Goal: Task Accomplishment & Management: Use online tool/utility

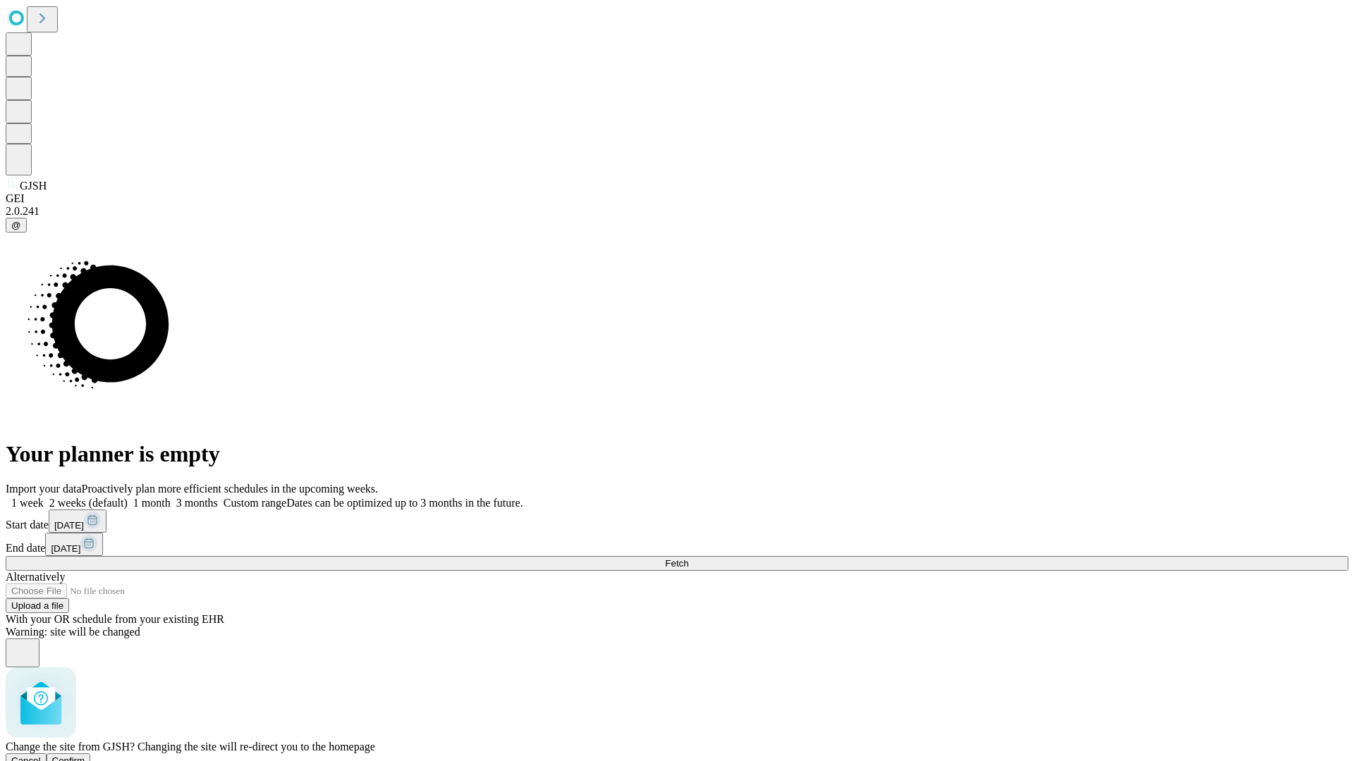
click at [85, 756] on span "Confirm" at bounding box center [68, 761] width 33 height 11
click at [171, 497] on label "1 month" at bounding box center [149, 503] width 43 height 12
click at [688, 558] on span "Fetch" at bounding box center [676, 563] width 23 height 11
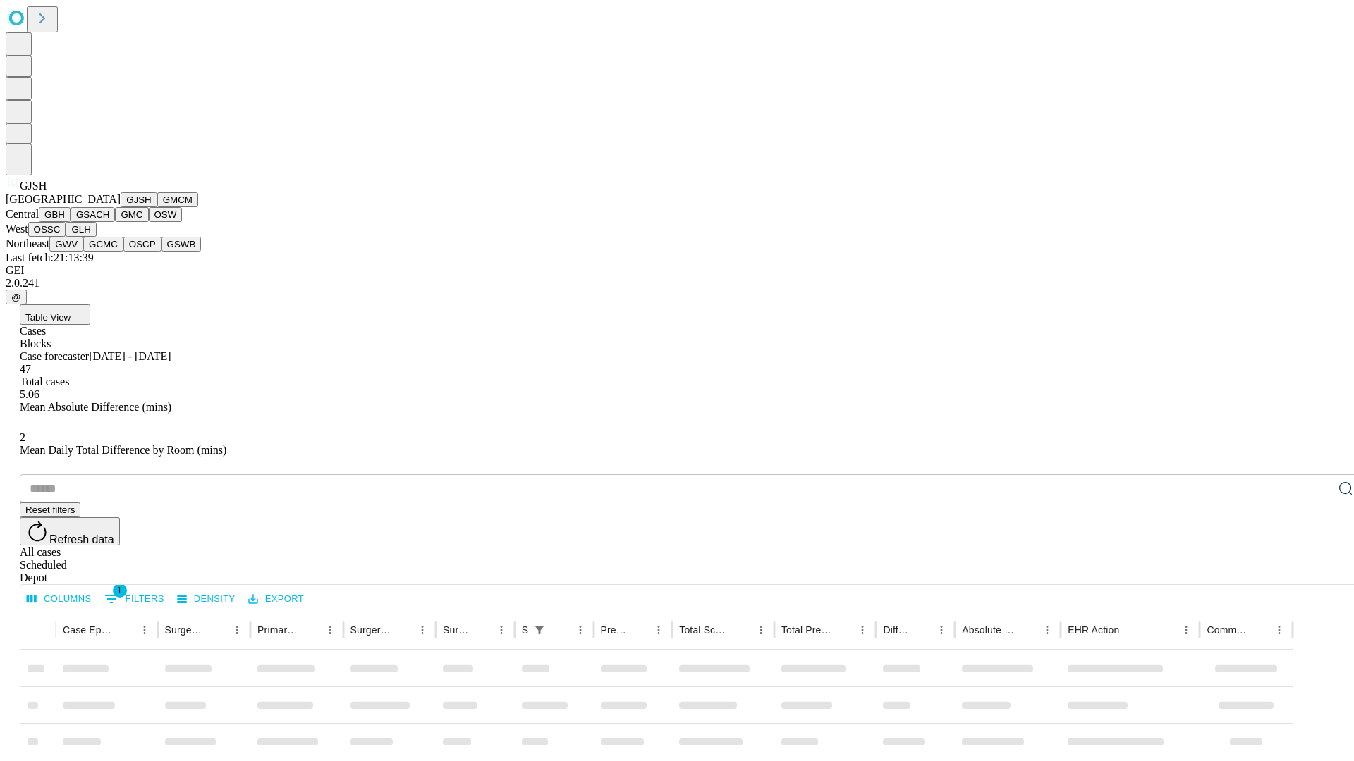
click at [157, 207] on button "GMCM" at bounding box center [177, 199] width 41 height 15
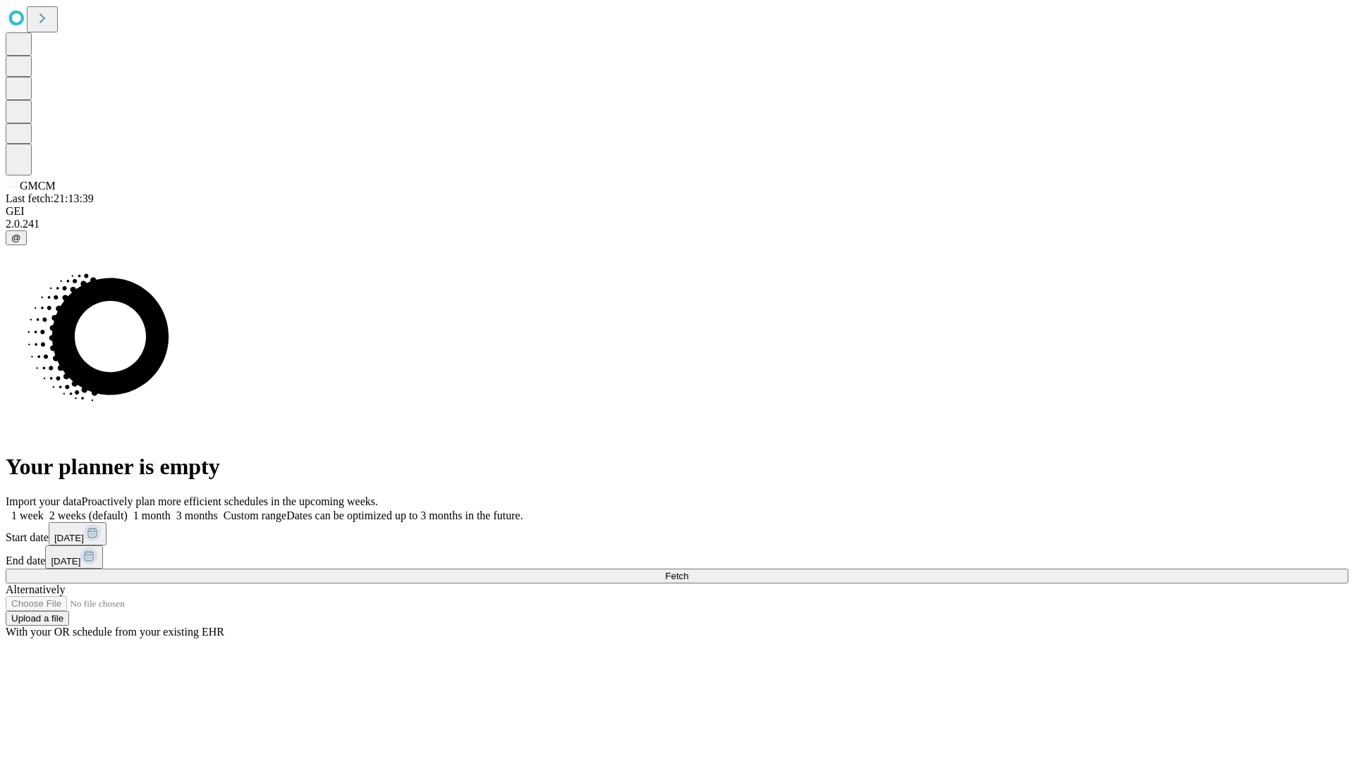
click at [171, 510] on label "1 month" at bounding box center [149, 516] width 43 height 12
click at [688, 571] on span "Fetch" at bounding box center [676, 576] width 23 height 11
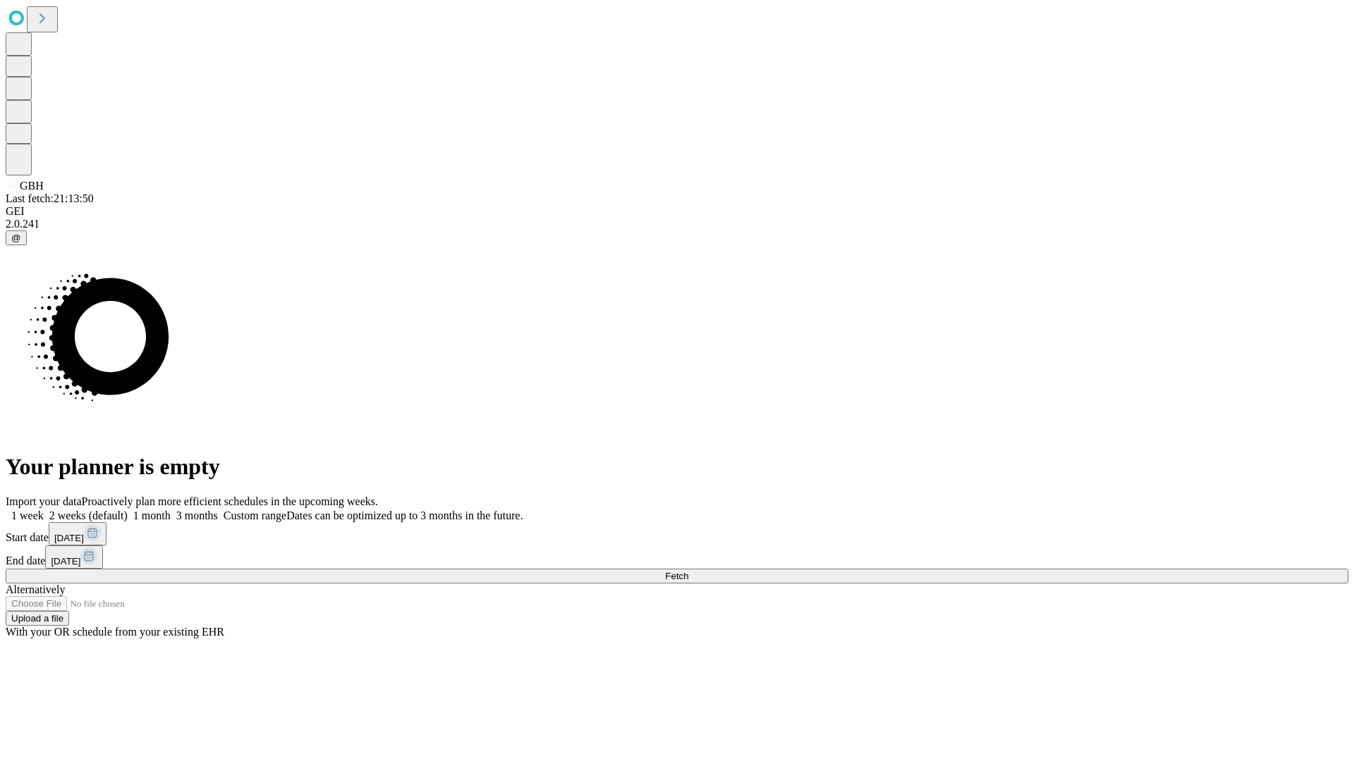
click at [171, 510] on label "1 month" at bounding box center [149, 516] width 43 height 12
click at [688, 571] on span "Fetch" at bounding box center [676, 576] width 23 height 11
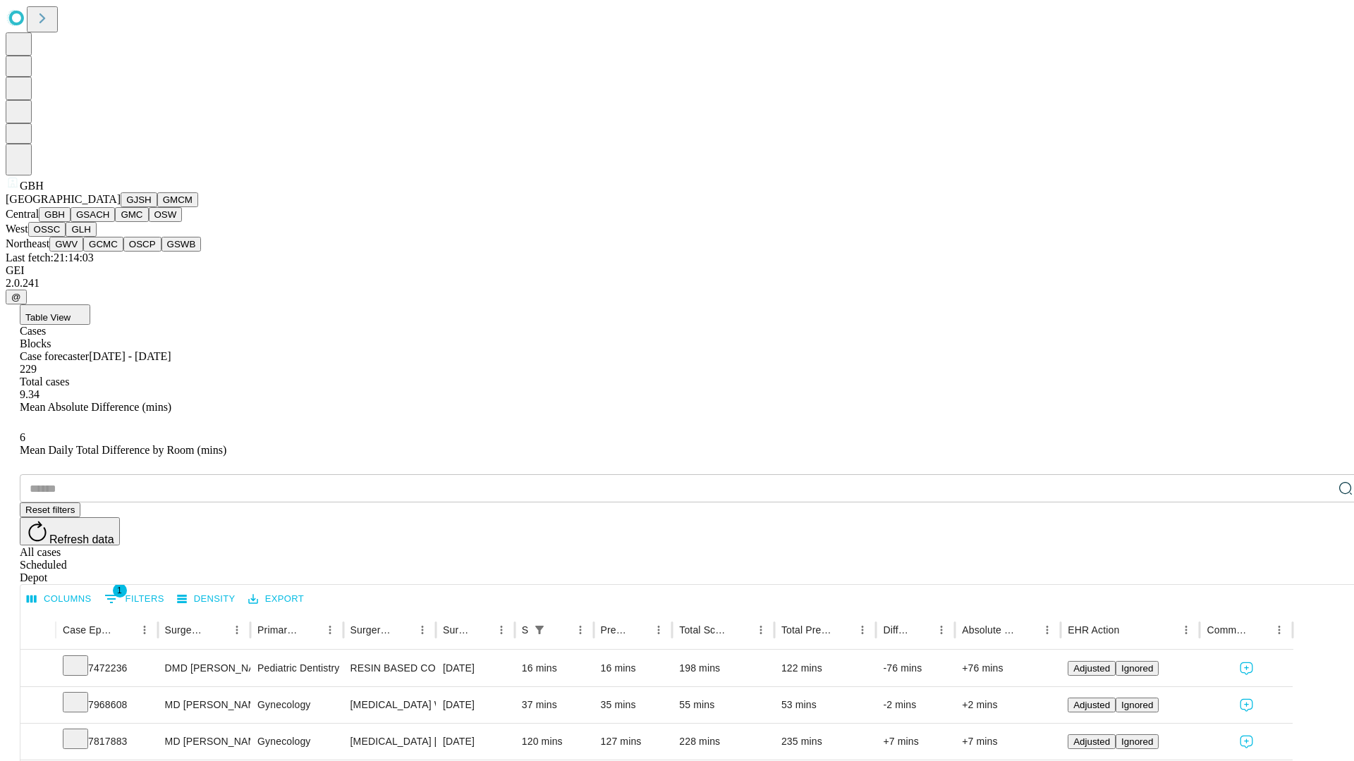
click at [109, 222] on button "GSACH" at bounding box center [93, 214] width 44 height 15
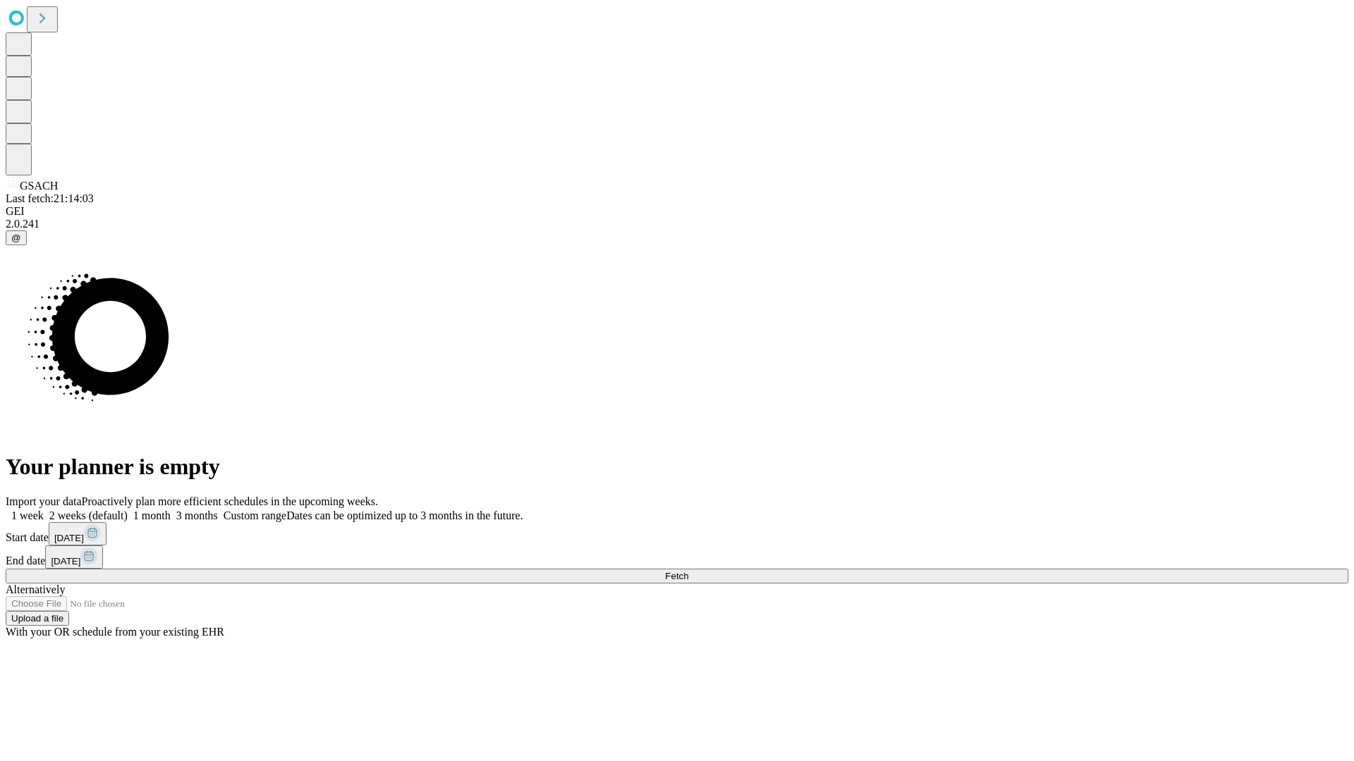
click at [171, 510] on label "1 month" at bounding box center [149, 516] width 43 height 12
click at [688, 571] on span "Fetch" at bounding box center [676, 576] width 23 height 11
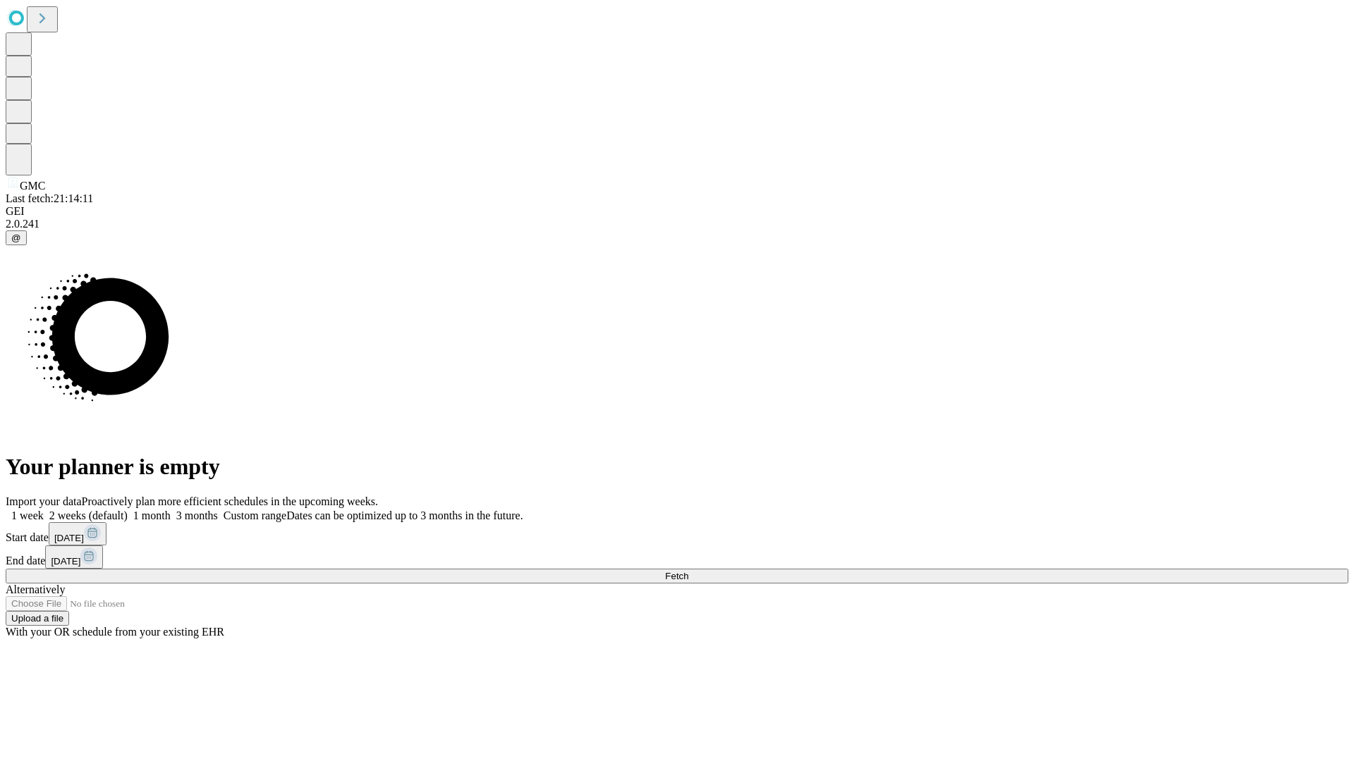
click at [171, 510] on label "1 month" at bounding box center [149, 516] width 43 height 12
click at [688, 571] on span "Fetch" at bounding box center [676, 576] width 23 height 11
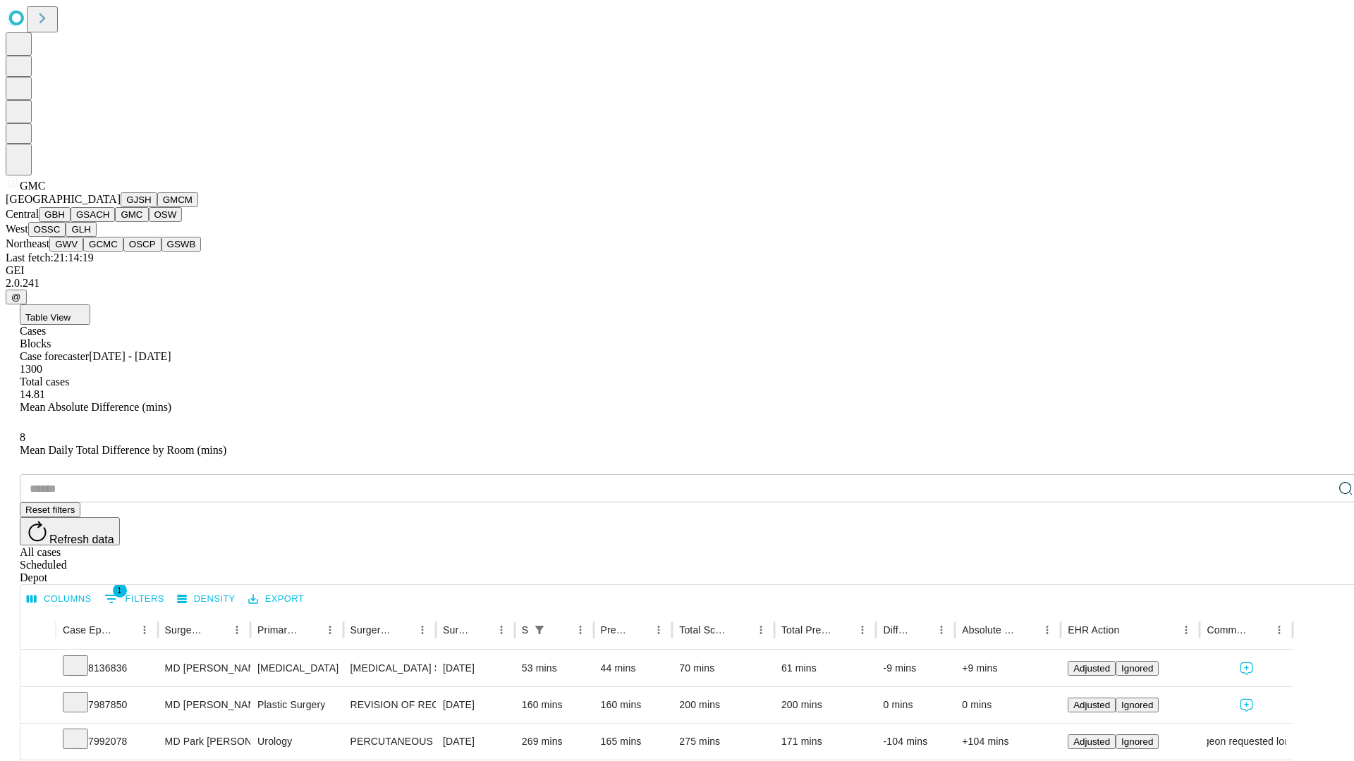
click at [149, 222] on button "OSW" at bounding box center [166, 214] width 34 height 15
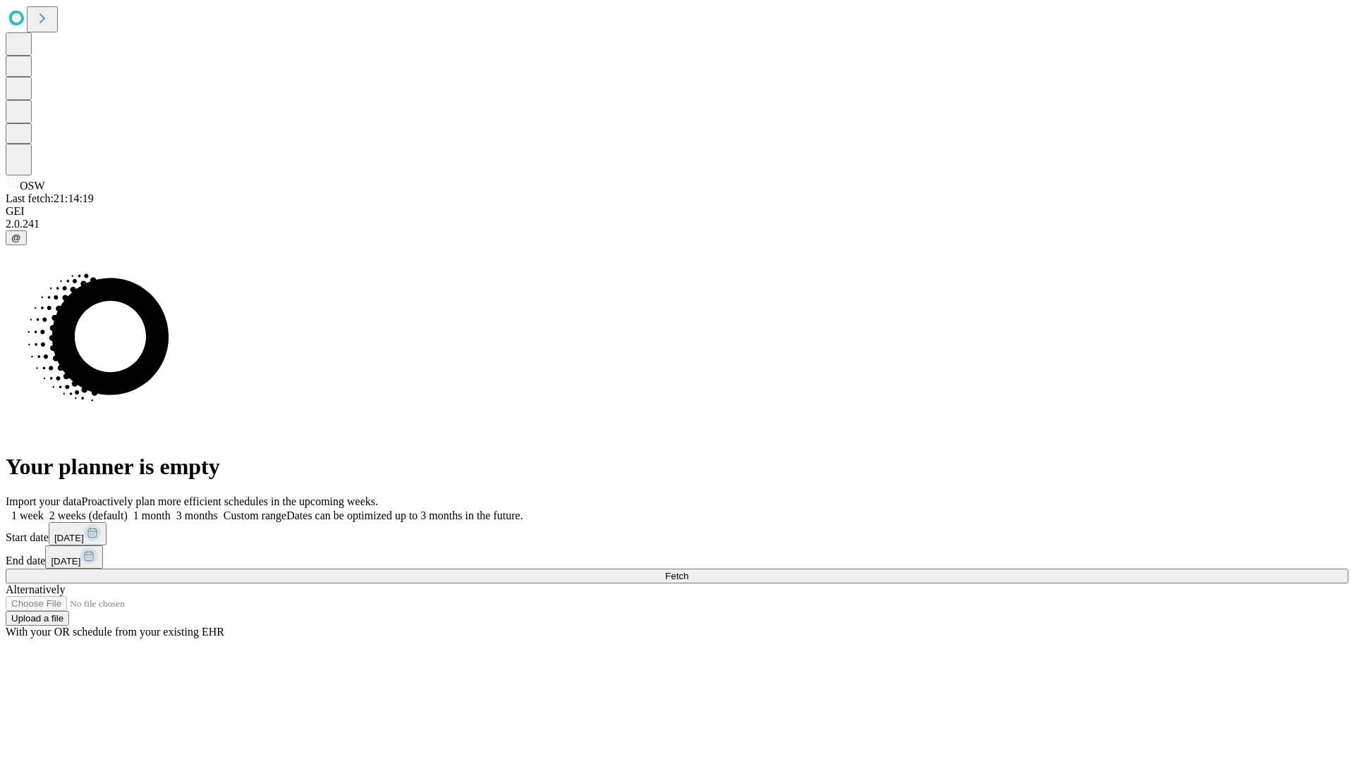
click at [171, 510] on label "1 month" at bounding box center [149, 516] width 43 height 12
click at [688, 571] on span "Fetch" at bounding box center [676, 576] width 23 height 11
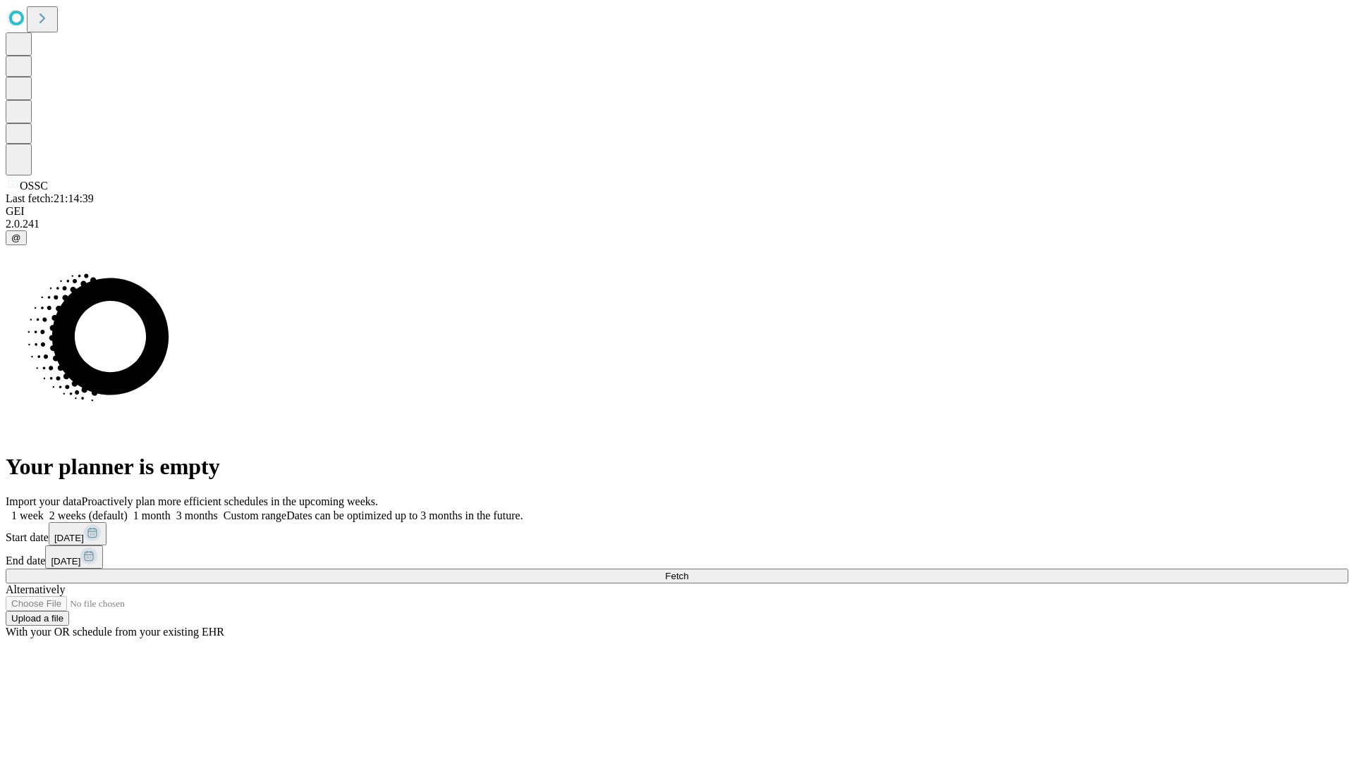
click at [171, 510] on label "1 month" at bounding box center [149, 516] width 43 height 12
click at [688, 571] on span "Fetch" at bounding box center [676, 576] width 23 height 11
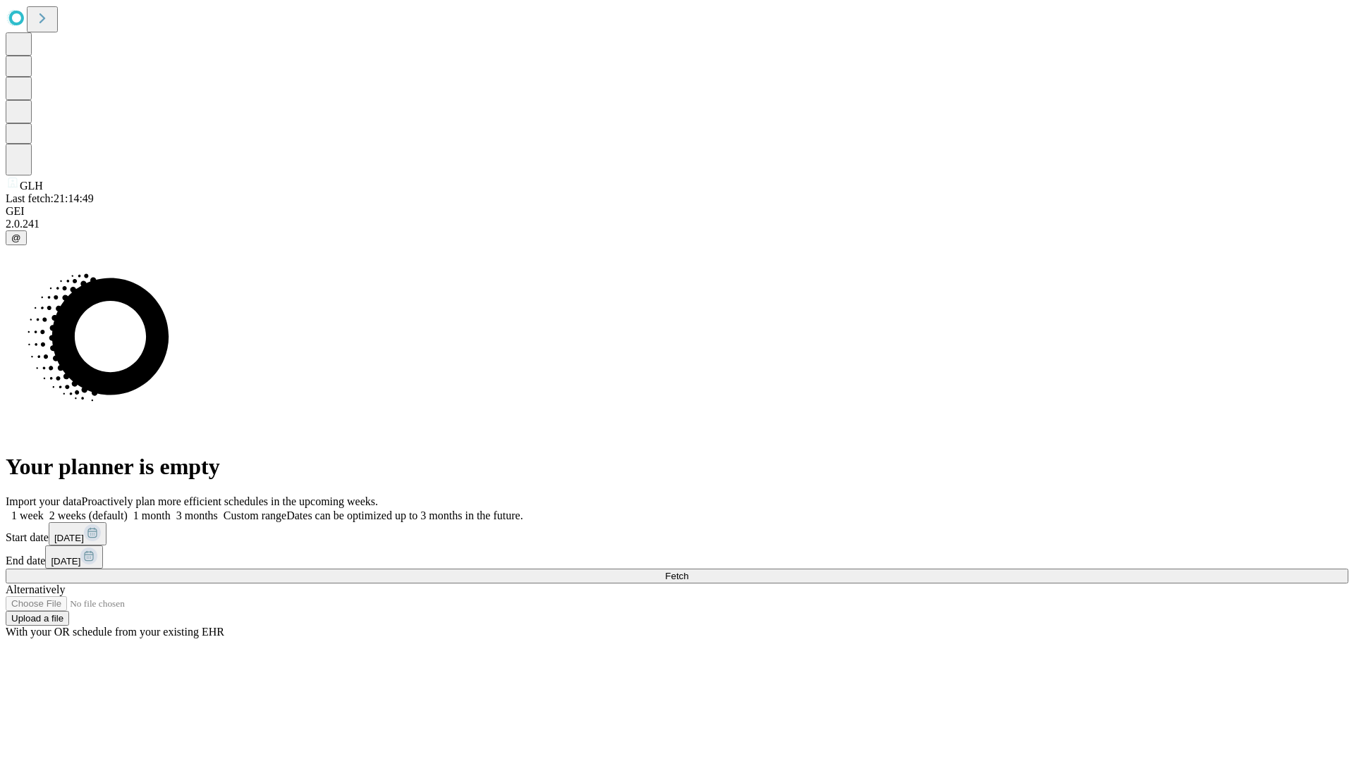
click at [688, 571] on span "Fetch" at bounding box center [676, 576] width 23 height 11
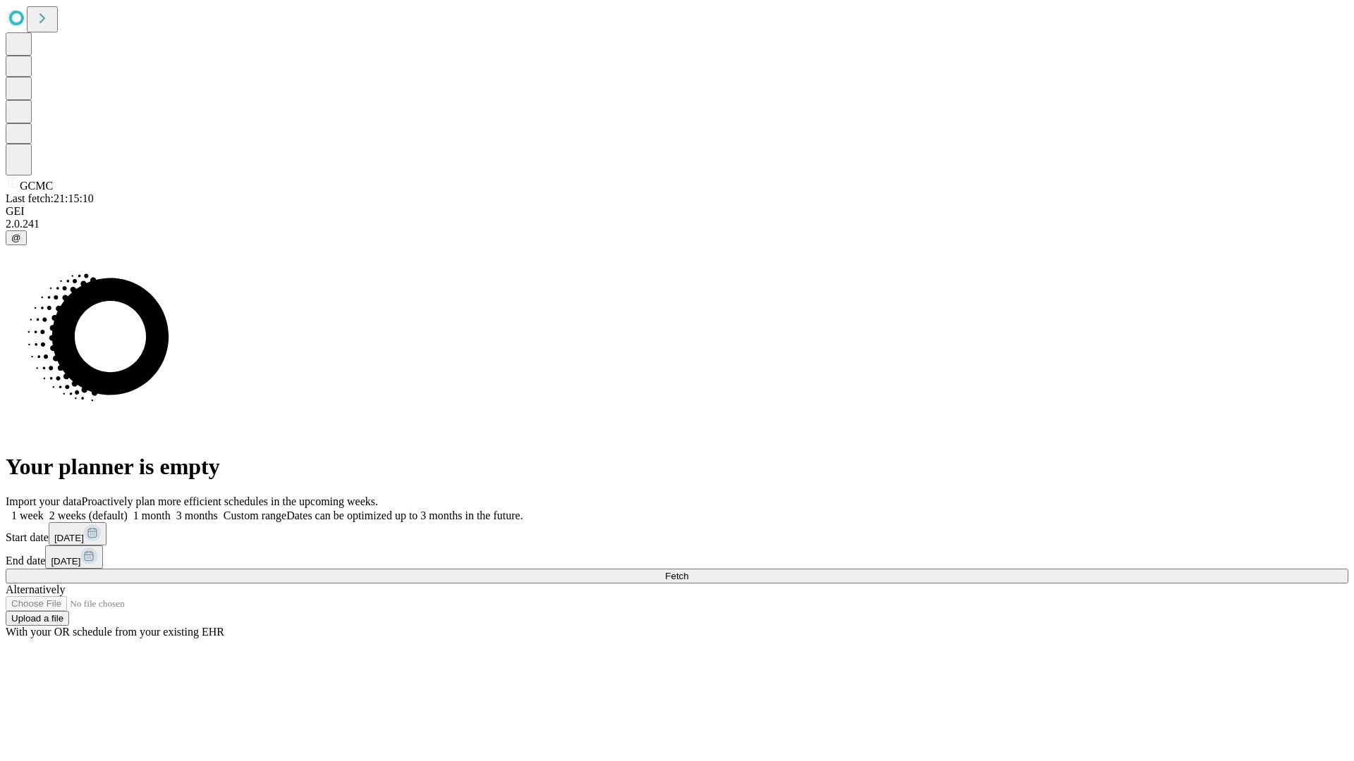
click at [688, 571] on span "Fetch" at bounding box center [676, 576] width 23 height 11
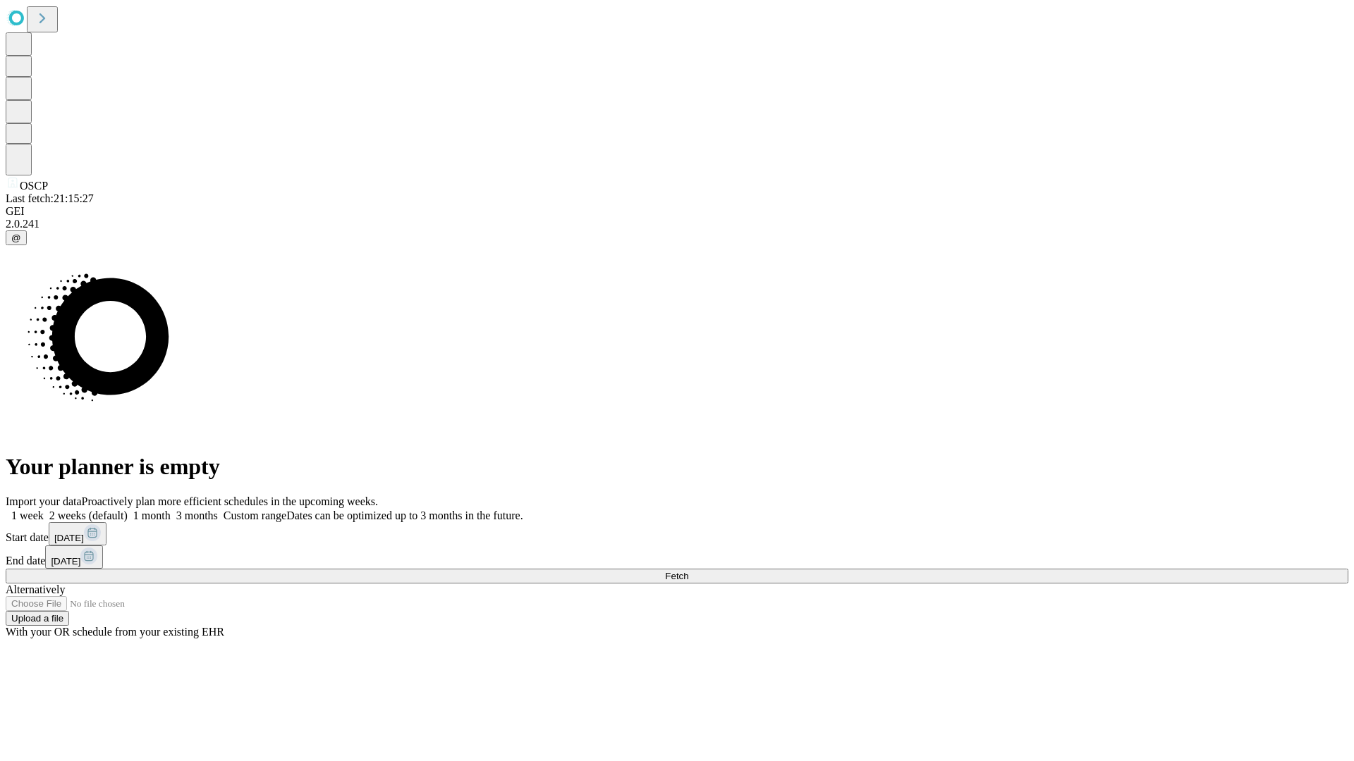
click at [171, 510] on label "1 month" at bounding box center [149, 516] width 43 height 12
click at [688, 571] on span "Fetch" at bounding box center [676, 576] width 23 height 11
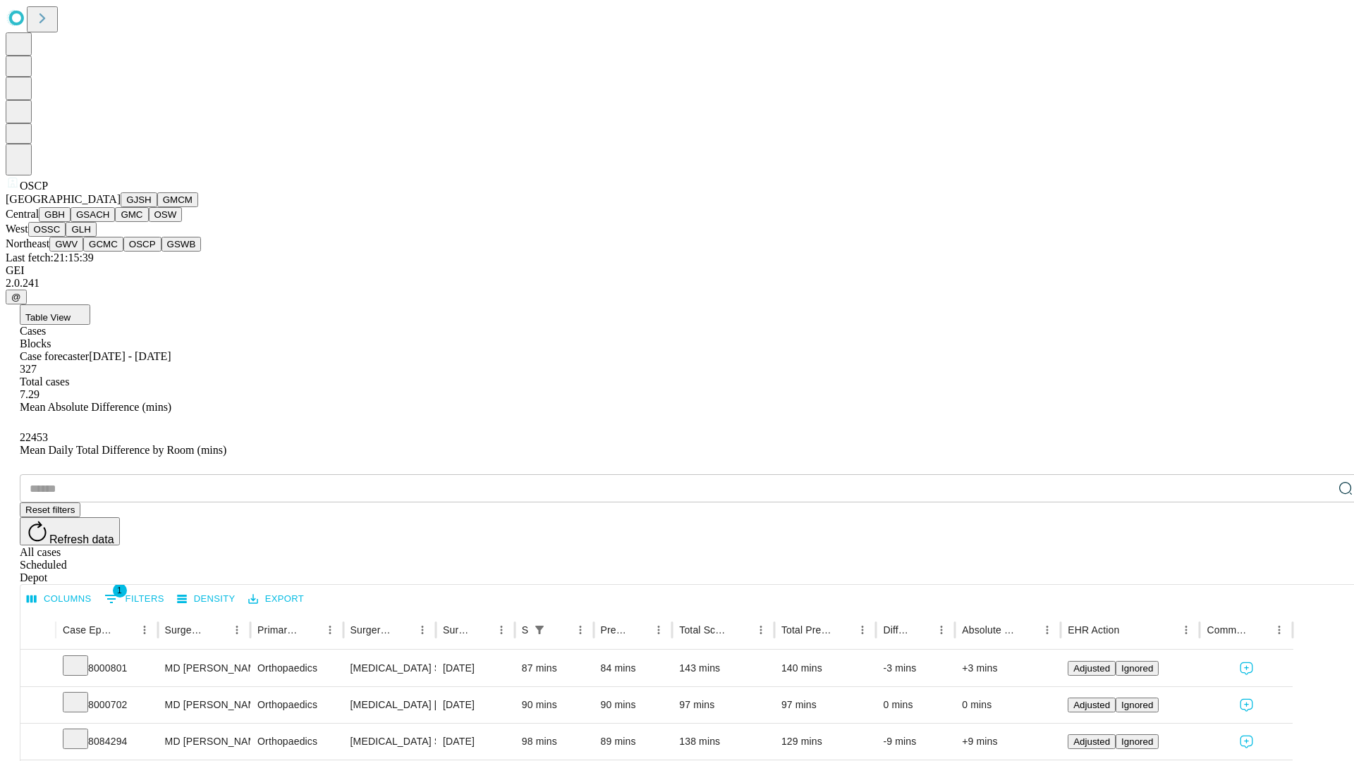
click at [161, 252] on button "GSWB" at bounding box center [181, 244] width 40 height 15
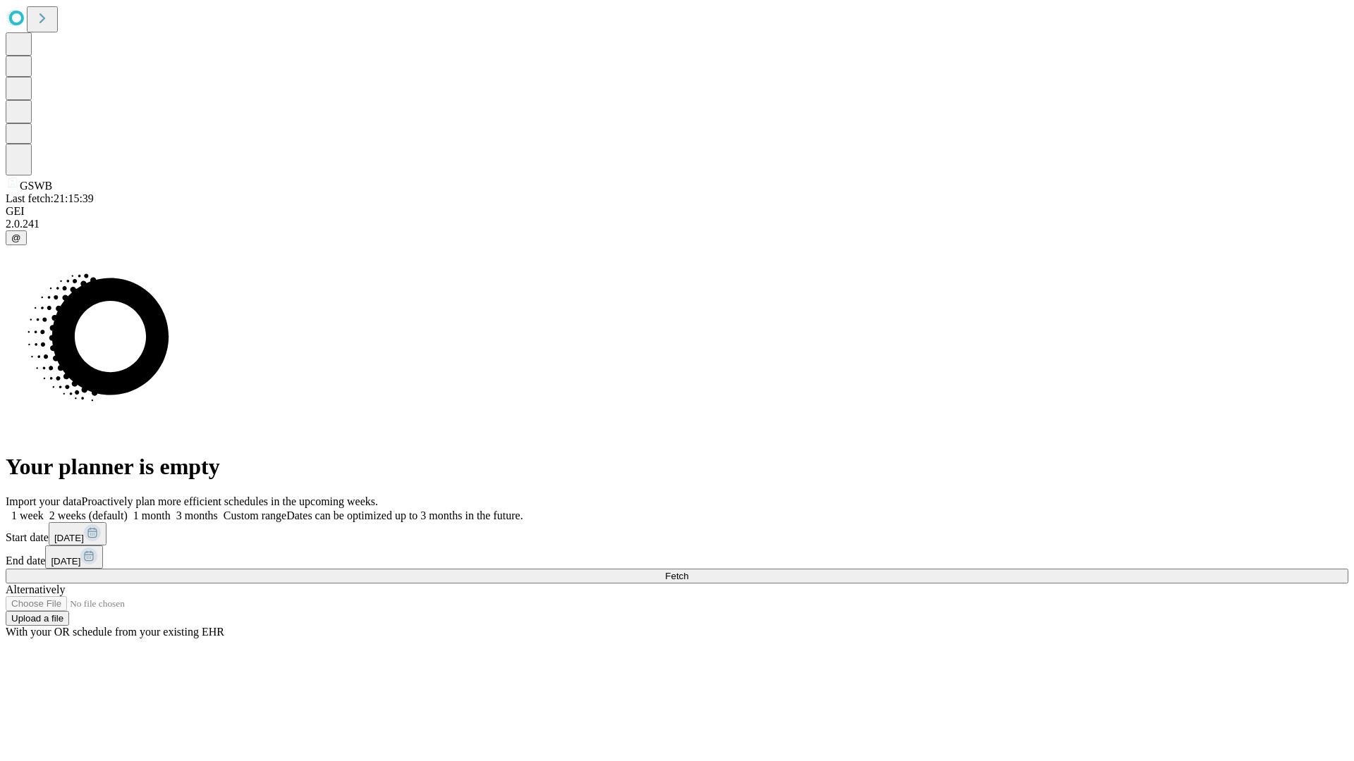
click at [171, 510] on label "1 month" at bounding box center [149, 516] width 43 height 12
click at [688, 571] on span "Fetch" at bounding box center [676, 576] width 23 height 11
